Goal: Task Accomplishment & Management: Manage account settings

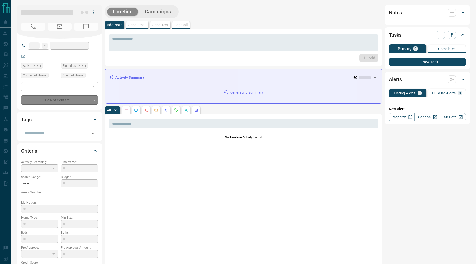
type input "**"
type input "**********"
type input "*"
type input "**********"
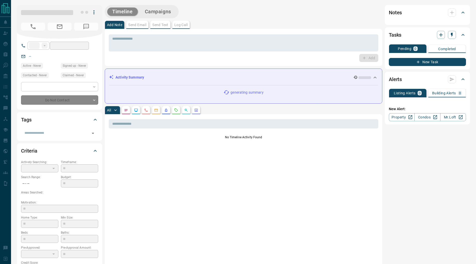
type input "*********"
type input "*"
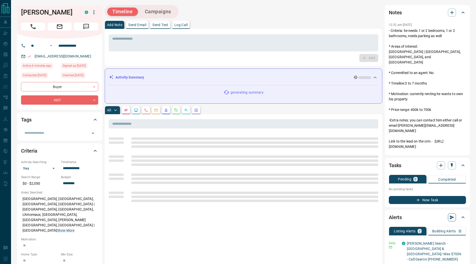
click at [453, 216] on icon "button" at bounding box center [452, 217] width 5 height 4
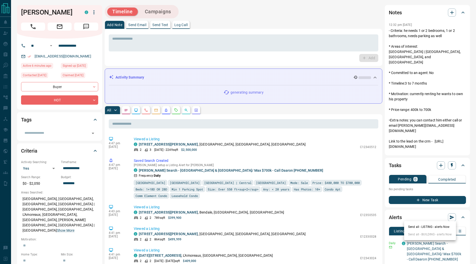
click at [441, 225] on li "Send all - LISTING - alerts Now" at bounding box center [430, 227] width 52 height 8
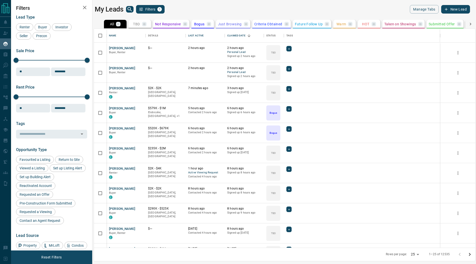
scroll to position [219, 382]
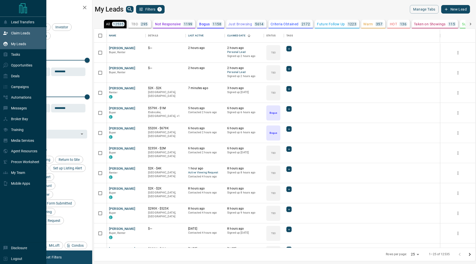
click at [9, 34] on div "Claim Leads" at bounding box center [16, 33] width 27 height 8
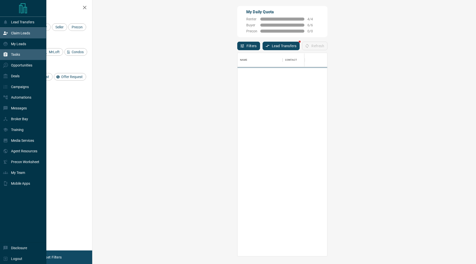
scroll to position [203, 373]
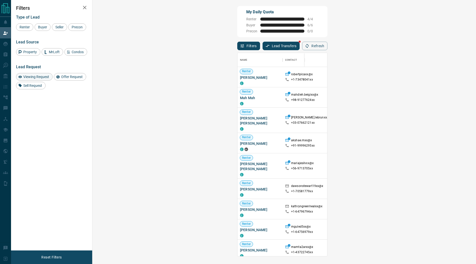
click at [37, 74] on div "Viewing Request" at bounding box center [34, 77] width 37 height 8
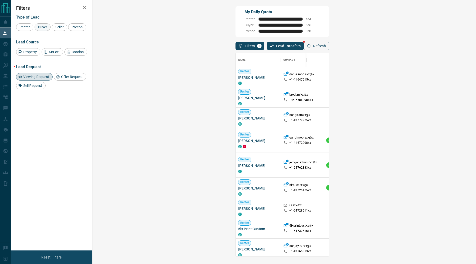
click at [41, 29] on span "Buyer" at bounding box center [42, 27] width 13 height 4
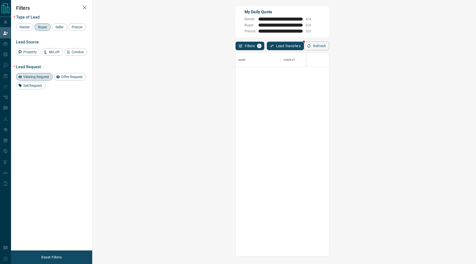
click at [40, 26] on span "Buyer" at bounding box center [42, 27] width 13 height 4
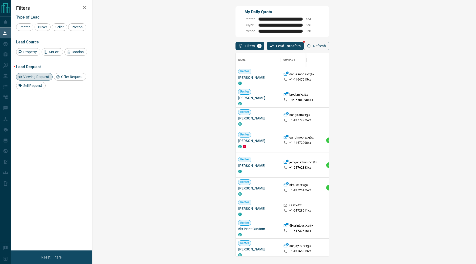
click at [429, 78] on span "Viewing Request ( 1 )" at bounding box center [443, 76] width 28 height 5
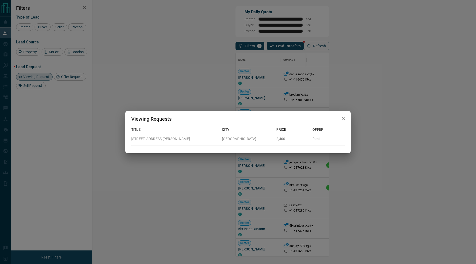
click at [347, 118] on button "button" at bounding box center [343, 118] width 10 height 10
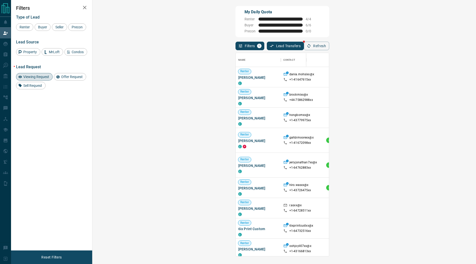
click at [429, 96] on span "Viewing Request ( 1 )" at bounding box center [443, 98] width 28 height 4
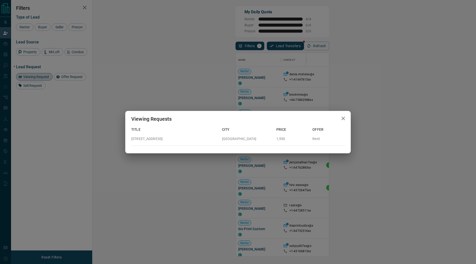
click at [346, 117] on icon "button" at bounding box center [343, 118] width 6 height 6
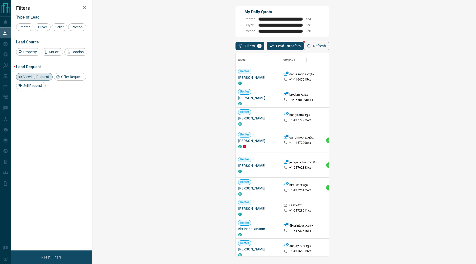
click at [429, 116] on span "Viewing Request ( 1 )" at bounding box center [443, 118] width 28 height 4
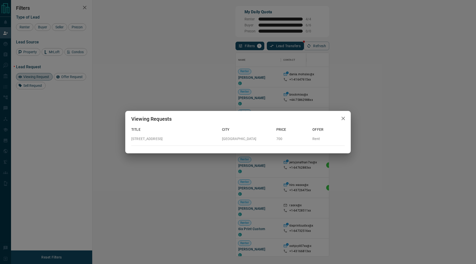
click at [343, 114] on button "button" at bounding box center [343, 118] width 10 height 10
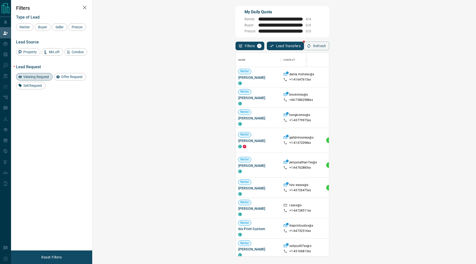
click at [429, 160] on span "Viewing Request ( 7 )" at bounding box center [443, 161] width 28 height 4
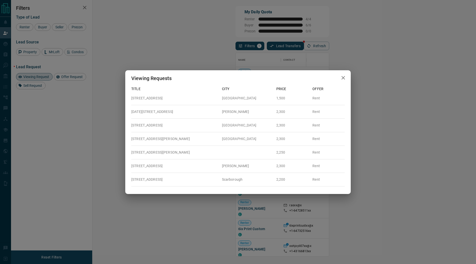
click at [342, 78] on icon "button" at bounding box center [343, 78] width 6 height 6
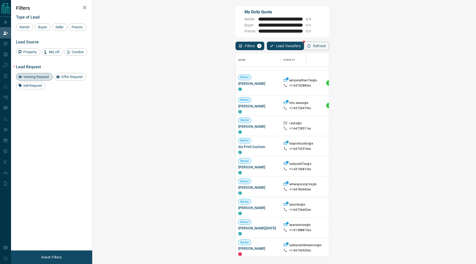
scroll to position [0, 0]
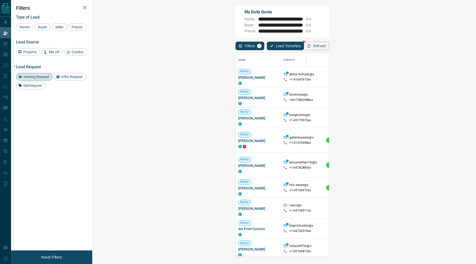
click at [429, 77] on span "Viewing Request ( 1 )" at bounding box center [443, 77] width 28 height 4
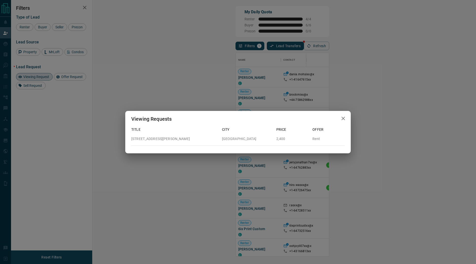
click at [344, 119] on icon "button" at bounding box center [343, 118] width 6 height 6
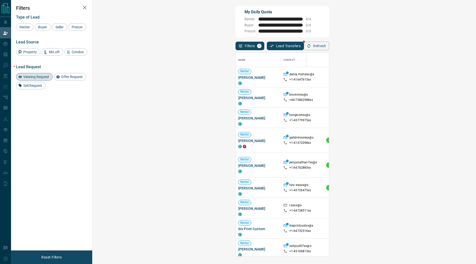
click at [429, 97] on span "Viewing Request ( 1 )" at bounding box center [443, 98] width 28 height 4
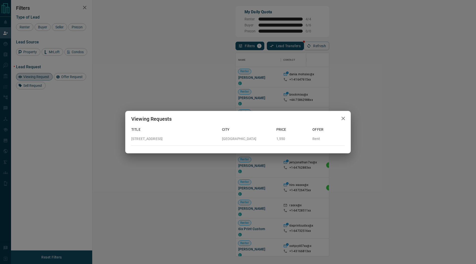
click at [343, 117] on icon "button" at bounding box center [343, 118] width 6 height 6
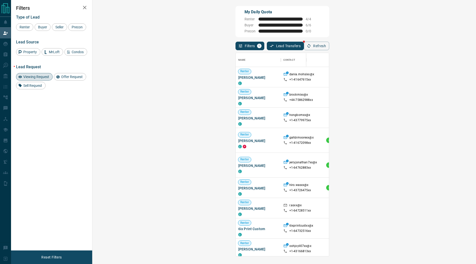
click at [429, 140] on span "Viewing Request ( 4 )" at bounding box center [443, 140] width 28 height 4
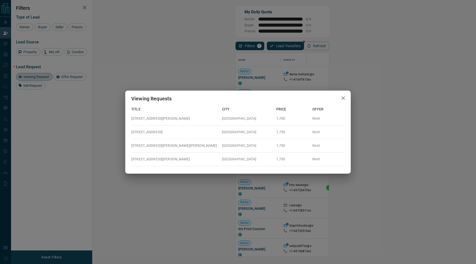
click at [345, 96] on icon "button" at bounding box center [343, 98] width 6 height 6
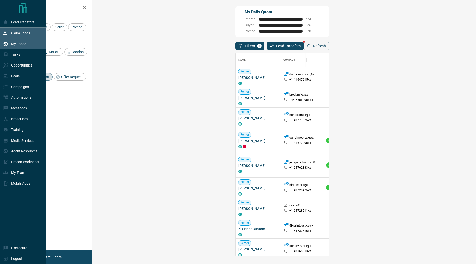
click at [17, 41] on div "My Leads" at bounding box center [14, 44] width 23 height 8
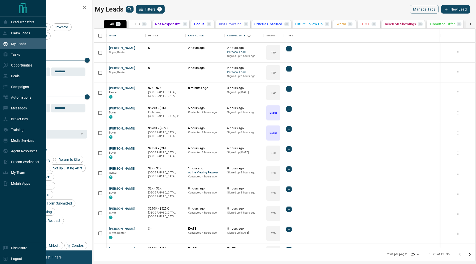
scroll to position [219, 382]
